Goal: Information Seeking & Learning: Learn about a topic

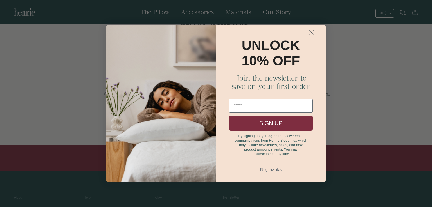
scroll to position [1025, 0]
drag, startPoint x: 310, startPoint y: 32, endPoint x: 281, endPoint y: 50, distance: 33.8
click at [309, 32] on circle "Close dialog" at bounding box center [311, 32] width 9 height 9
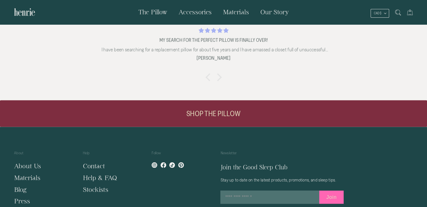
scroll to position [1110, 0]
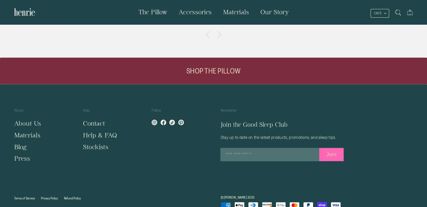
click at [88, 120] on link "Contact" at bounding box center [94, 123] width 22 height 7
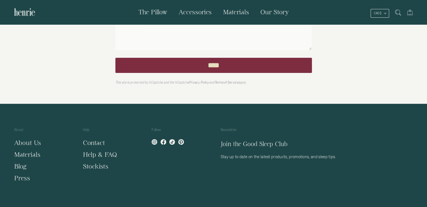
scroll to position [202, 0]
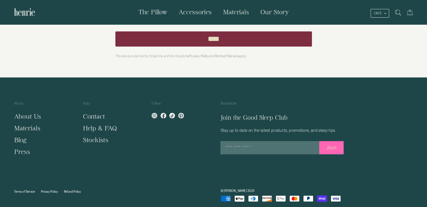
click at [33, 115] on link "About Us" at bounding box center [27, 116] width 27 height 7
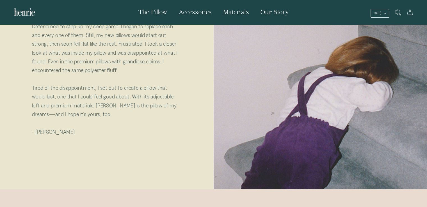
scroll to position [225, 0]
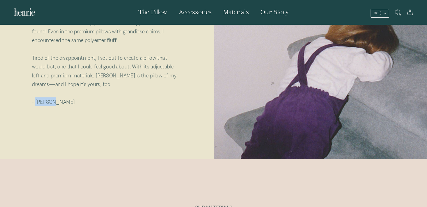
drag, startPoint x: 45, startPoint y: 103, endPoint x: 37, endPoint y: 103, distance: 8.1
click at [37, 103] on p "- Larissa" at bounding box center [106, 101] width 149 height 9
drag, startPoint x: 35, startPoint y: 102, endPoint x: 63, endPoint y: 102, distance: 27.8
click at [63, 102] on p "- Larissa" at bounding box center [106, 101] width 149 height 9
copy p "Larissa"
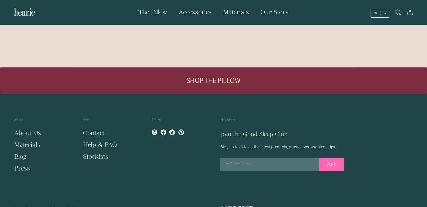
scroll to position [491, 0]
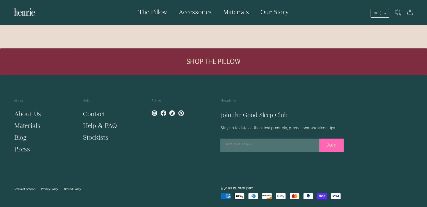
click at [163, 113] on icon at bounding box center [164, 113] width 6 height 6
click at [155, 111] on icon at bounding box center [155, 113] width 6 height 6
click at [99, 122] on link "Help & FAQ" at bounding box center [100, 125] width 34 height 7
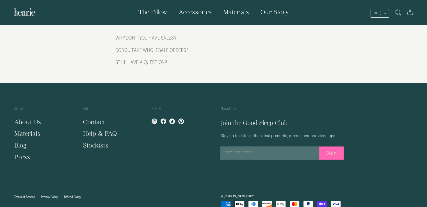
scroll to position [586, 0]
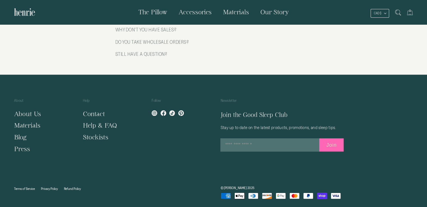
click at [90, 112] on link "Contact" at bounding box center [94, 113] width 22 height 7
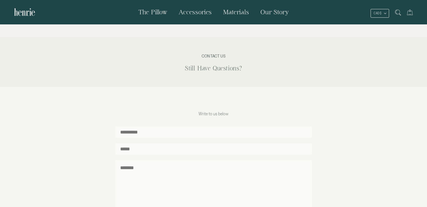
scroll to position [202, 0]
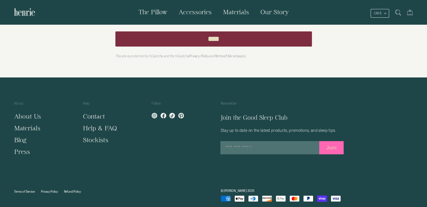
click at [75, 190] on link "Refund Policy" at bounding box center [72, 192] width 17 height 4
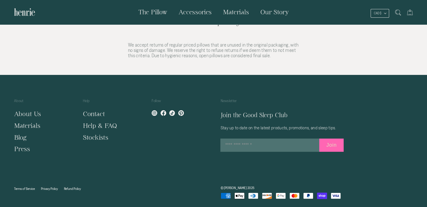
scroll to position [40, 0]
click at [47, 187] on link "Privacy Policy" at bounding box center [49, 189] width 17 height 4
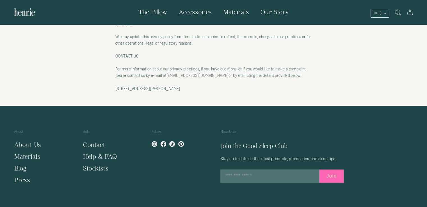
scroll to position [853, 0]
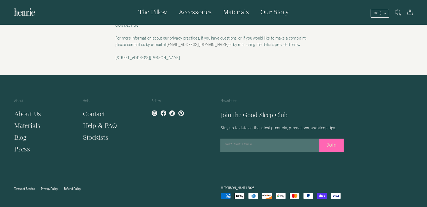
click at [25, 188] on link "Terms of Service" at bounding box center [24, 189] width 21 height 4
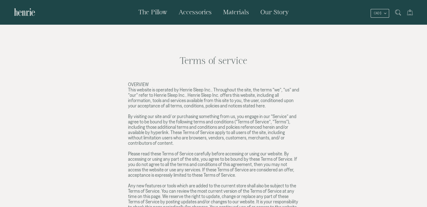
scroll to position [1412, 0]
